Goal: Transaction & Acquisition: Purchase product/service

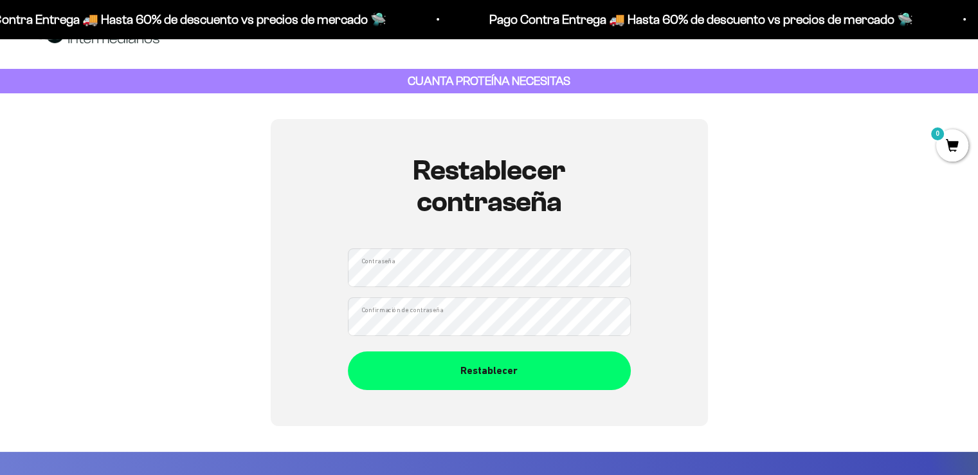
scroll to position [64, 0]
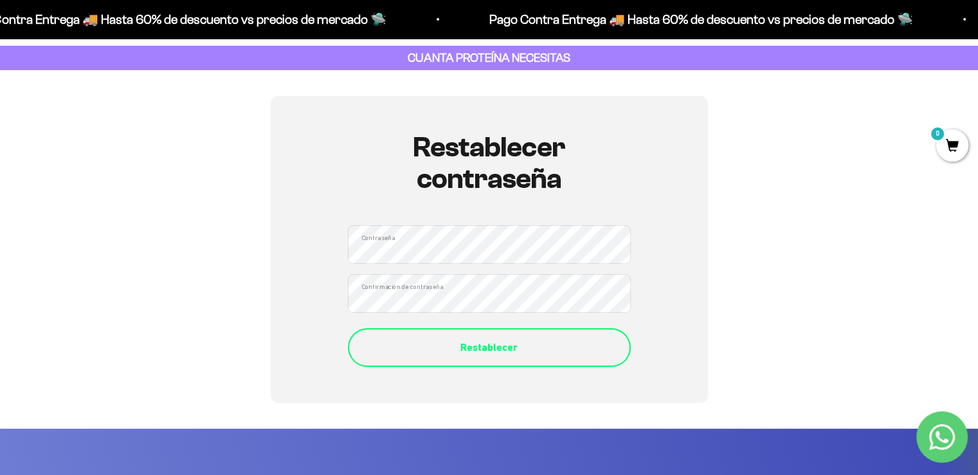
click at [615, 345] on button "Restablecer" at bounding box center [489, 347] width 283 height 39
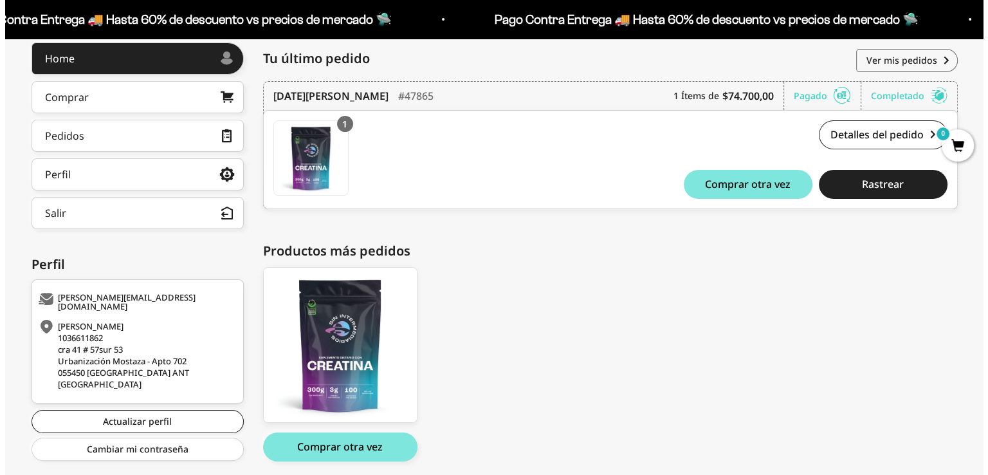
scroll to position [193, 0]
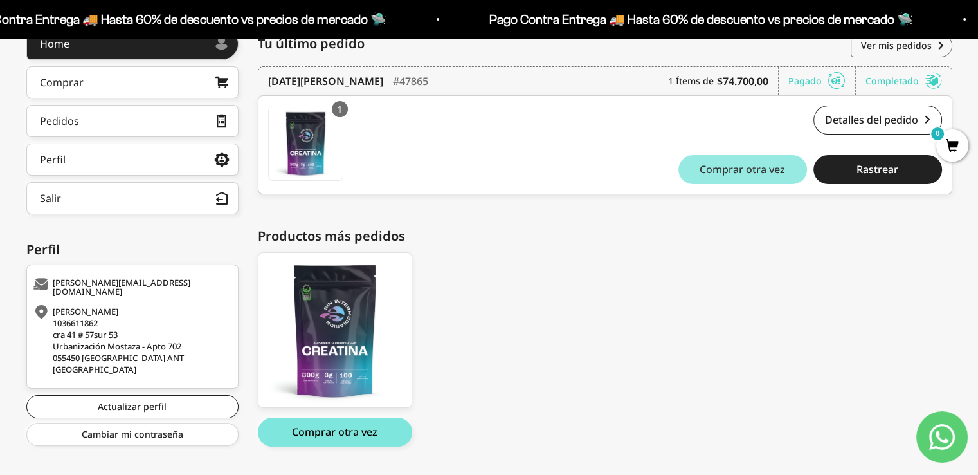
click at [720, 164] on span "Comprar otra vez" at bounding box center [743, 169] width 86 height 10
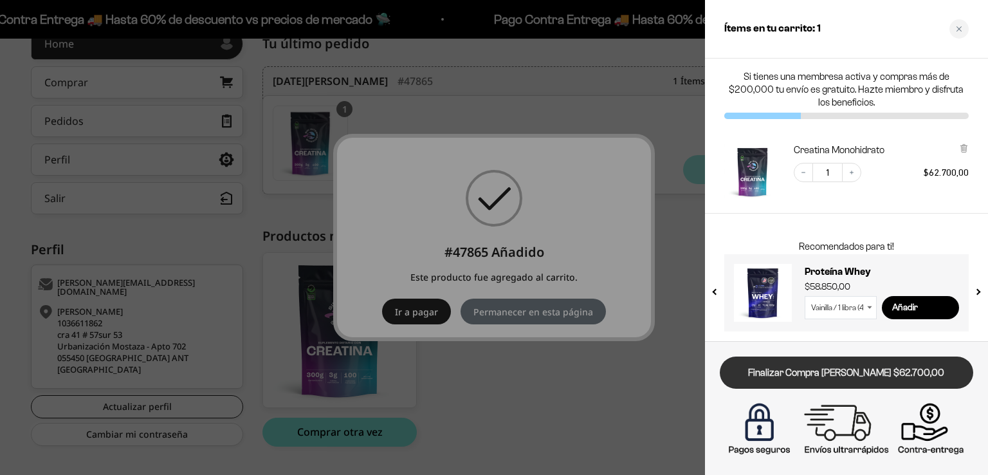
click at [829, 370] on link "Finalizar Compra [PERSON_NAME] $62.700,00" at bounding box center [846, 372] width 253 height 33
